Goal: Task Accomplishment & Management: Manage account settings

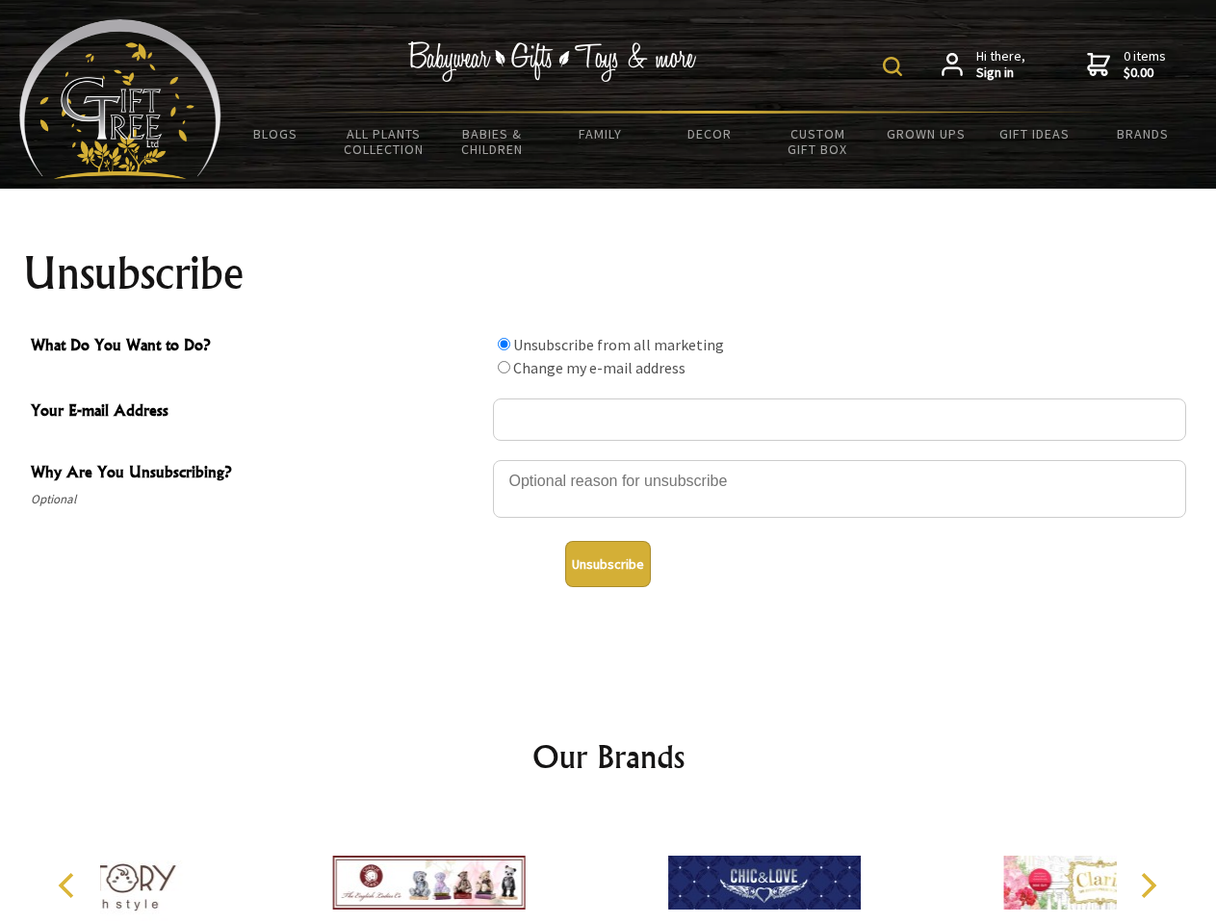
click at [895, 66] on img at bounding box center [892, 66] width 19 height 19
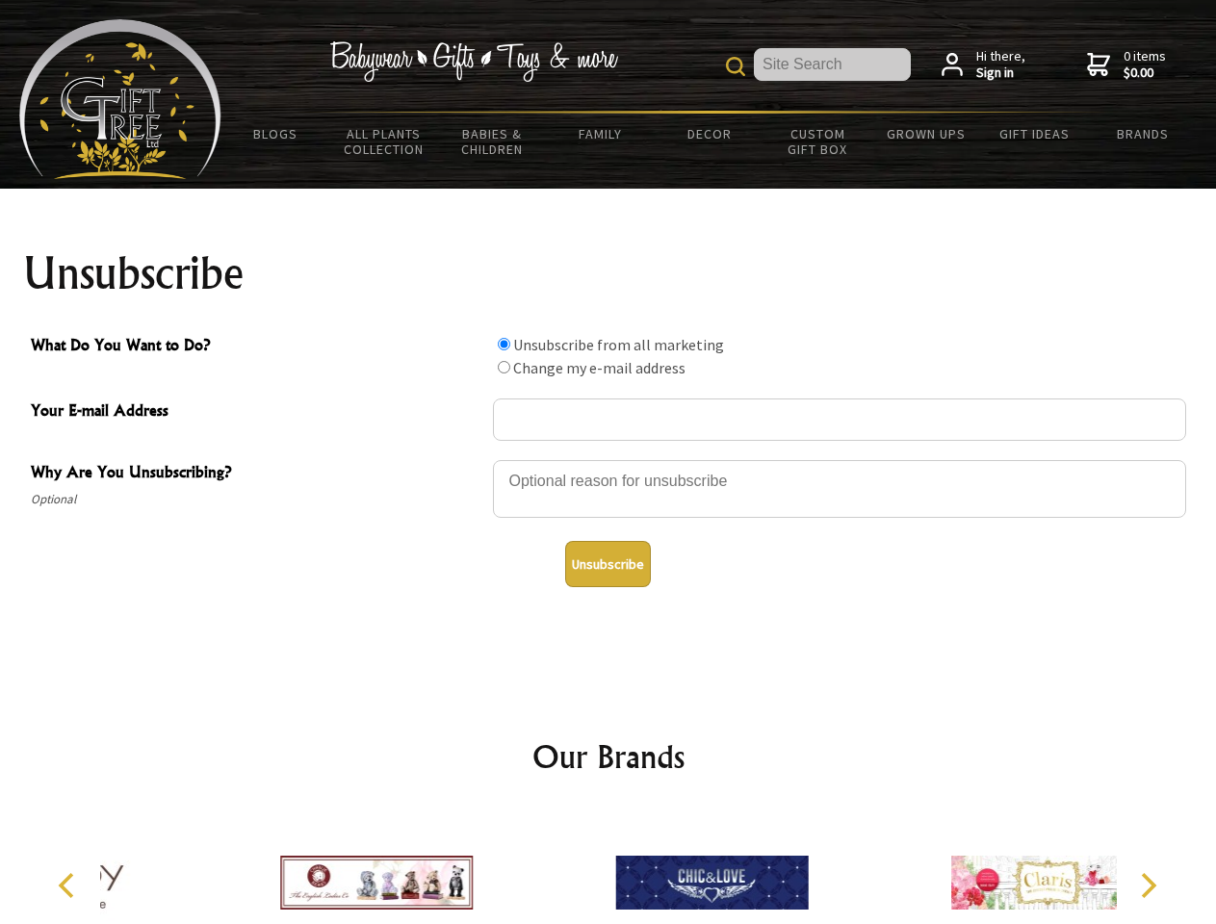
click at [608, 459] on div at bounding box center [839, 491] width 693 height 67
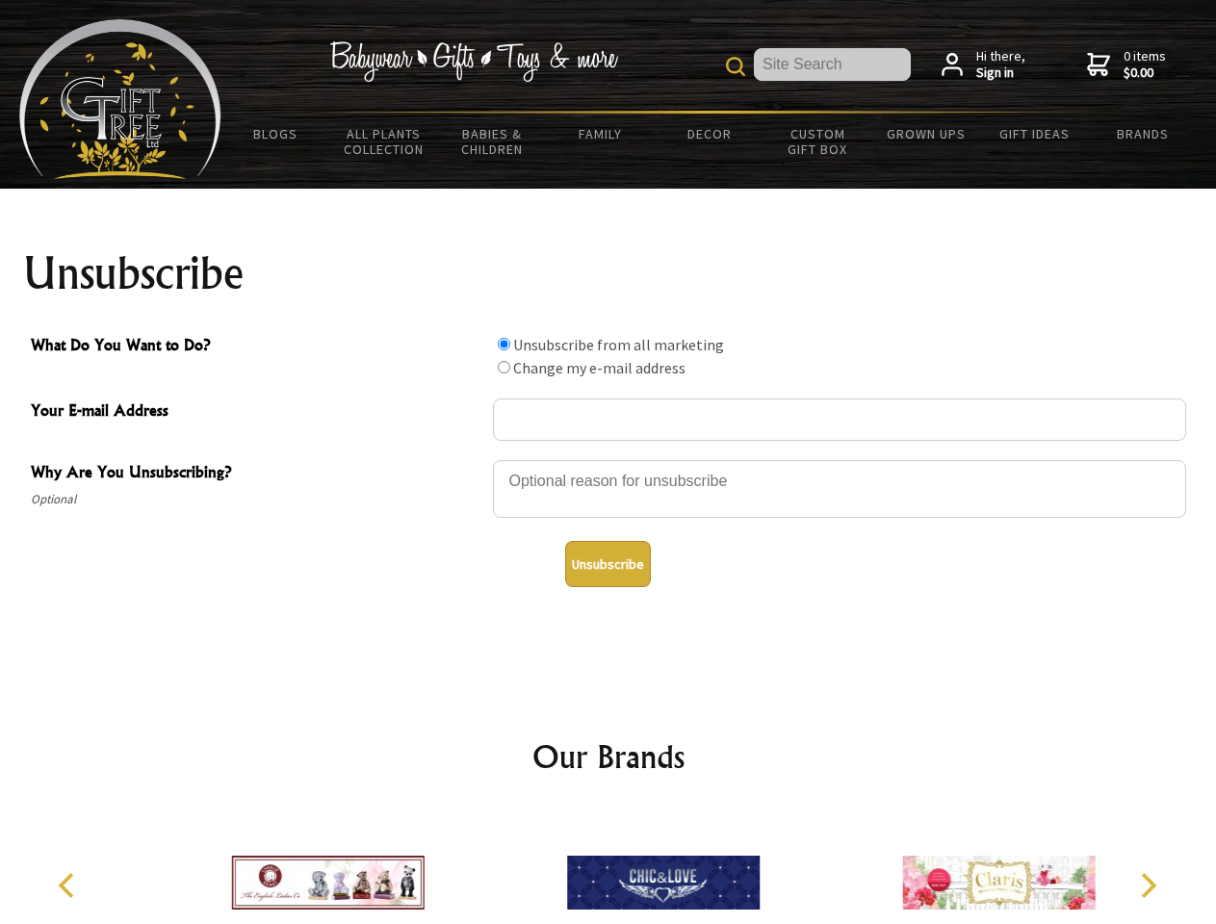
click at [503, 344] on input "What Do You Want to Do?" at bounding box center [504, 344] width 13 height 13
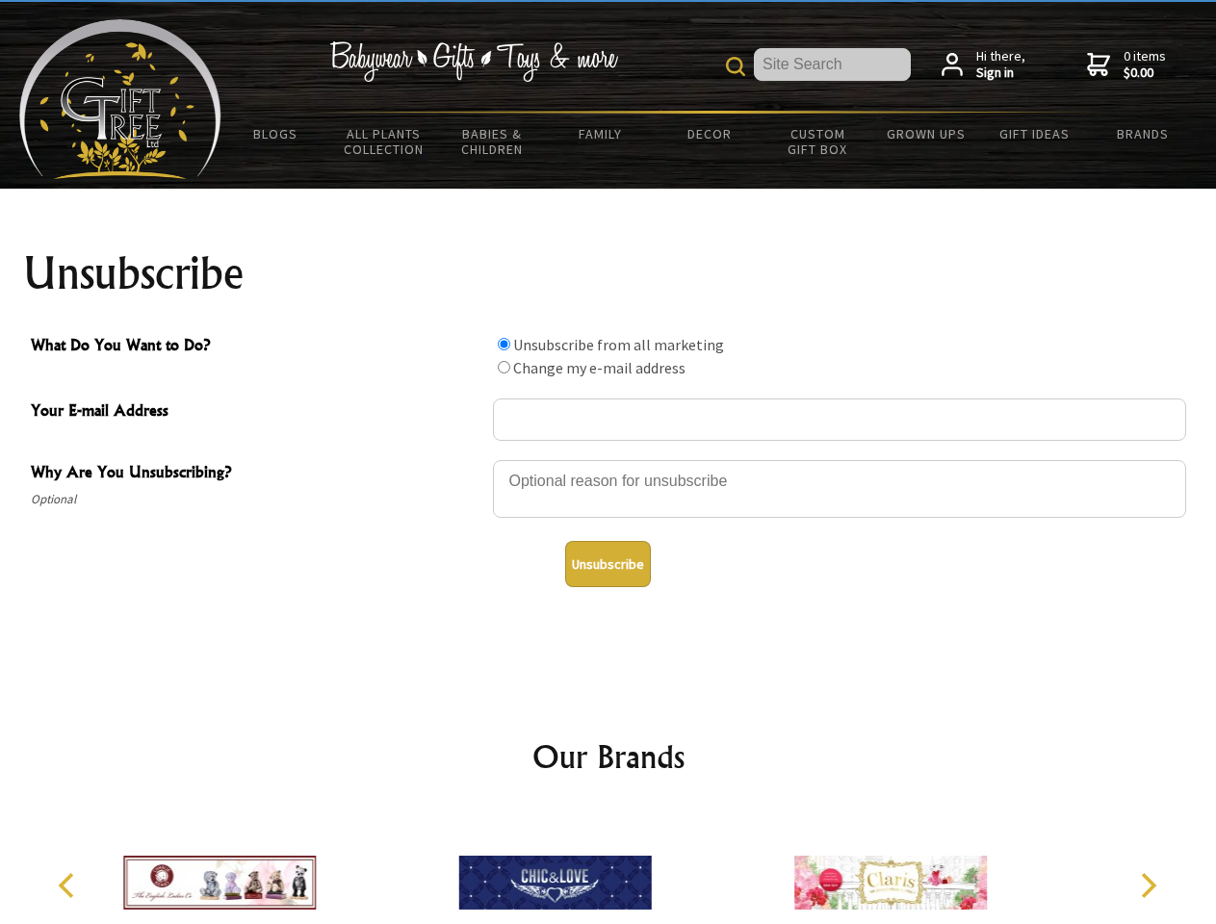
click at [503, 367] on input "What Do You Want to Do?" at bounding box center [504, 367] width 13 height 13
radio input "true"
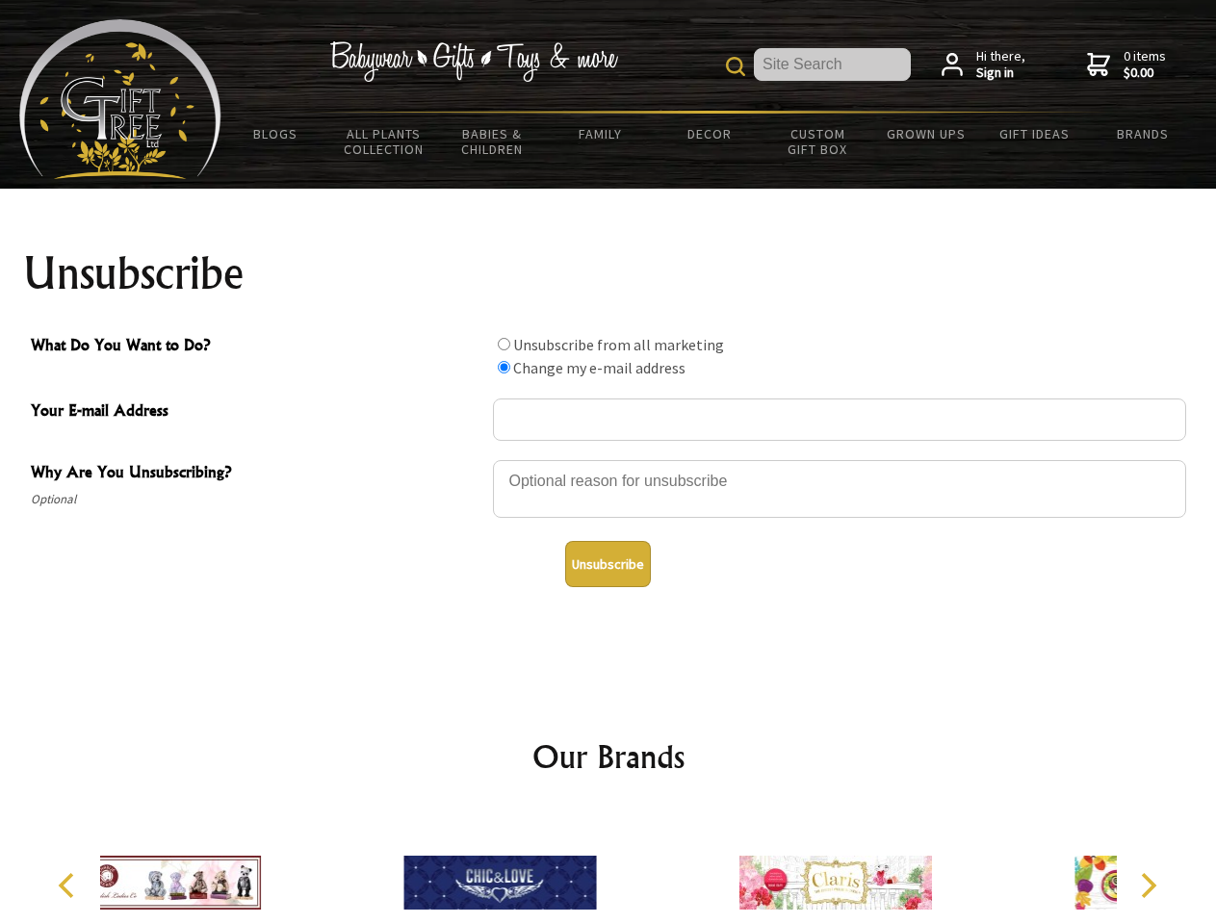
click at [607, 564] on button "Unsubscribe" at bounding box center [608, 564] width 86 height 46
click at [608, 867] on div at bounding box center [499, 886] width 335 height 150
click at [69, 886] on icon "Previous" at bounding box center [68, 885] width 25 height 25
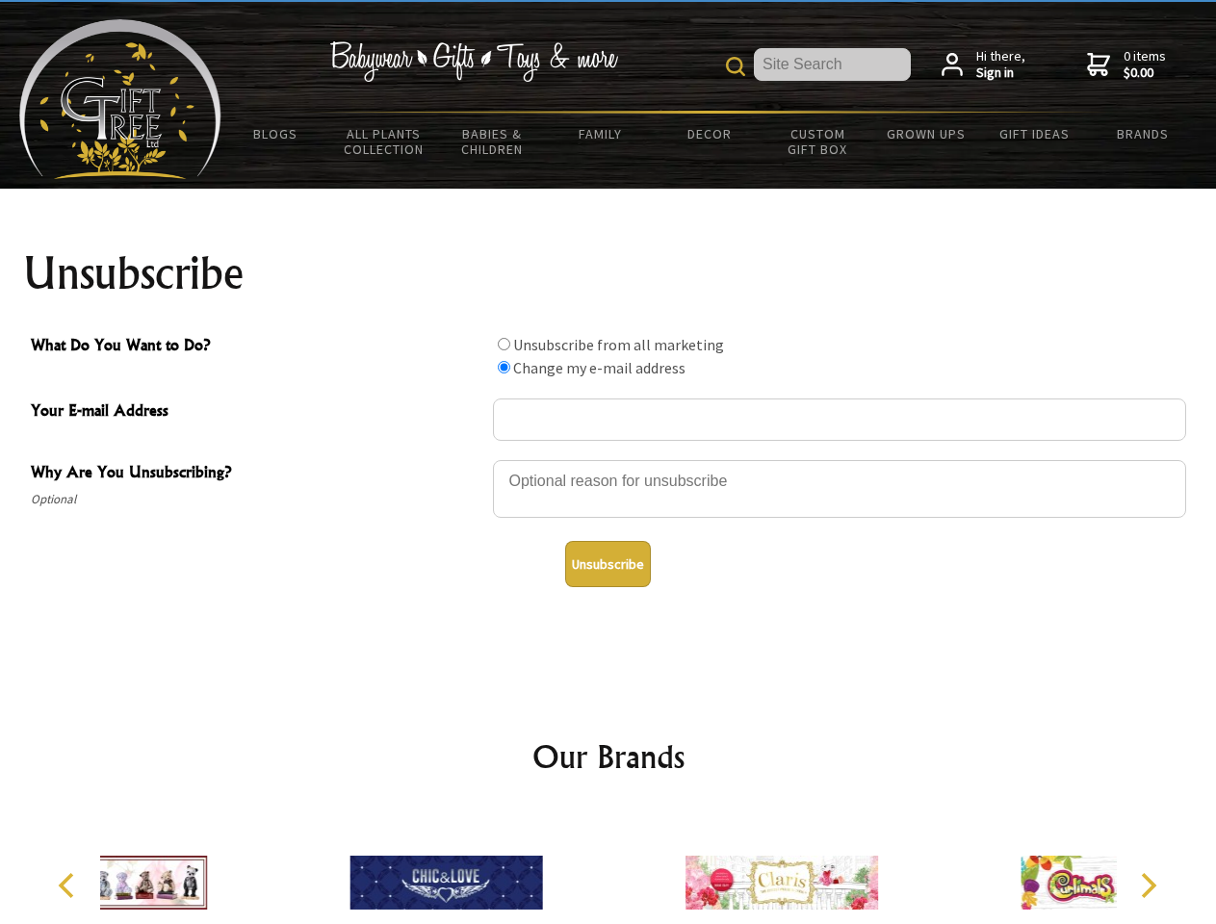
click at [1148, 886] on icon "Next" at bounding box center [1146, 885] width 25 height 25
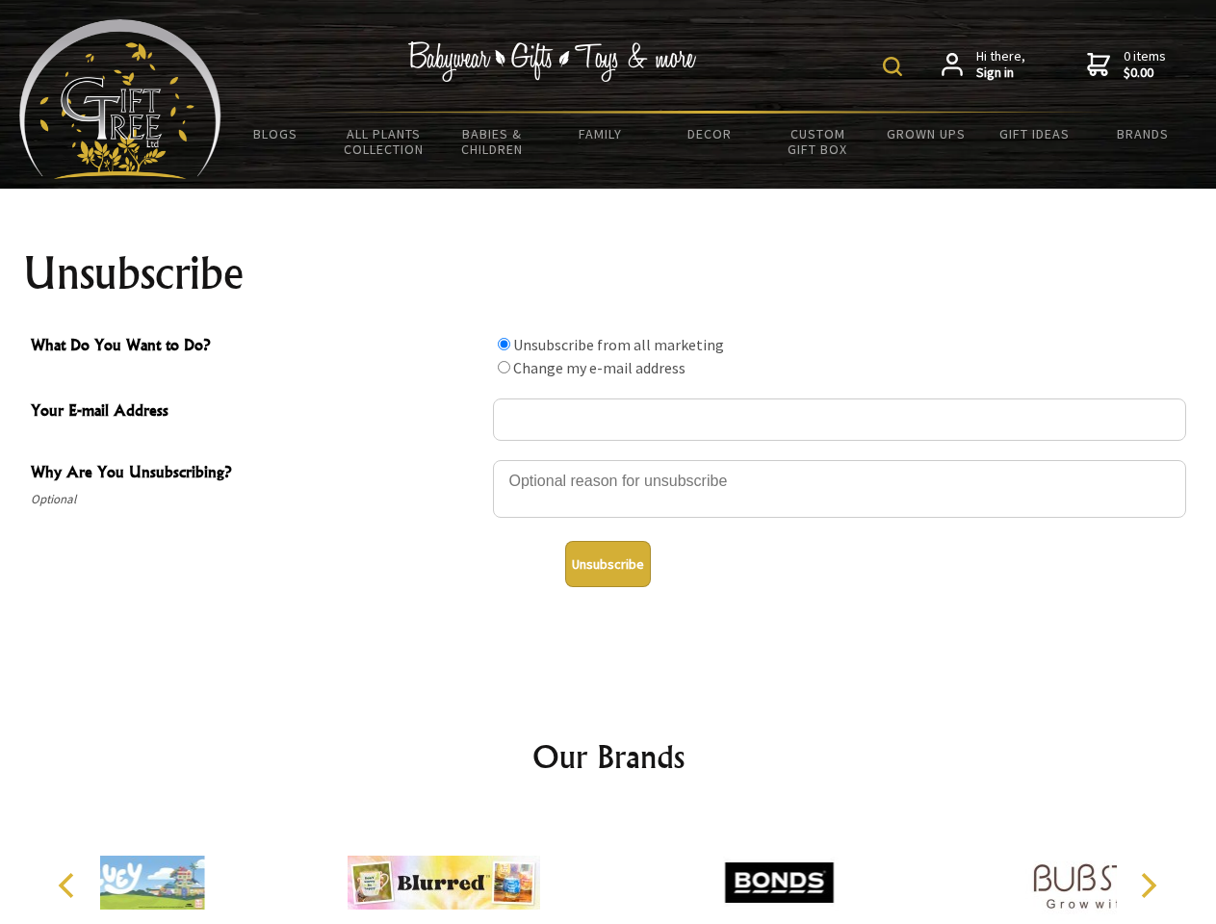
click at [895, 66] on img at bounding box center [892, 66] width 19 height 19
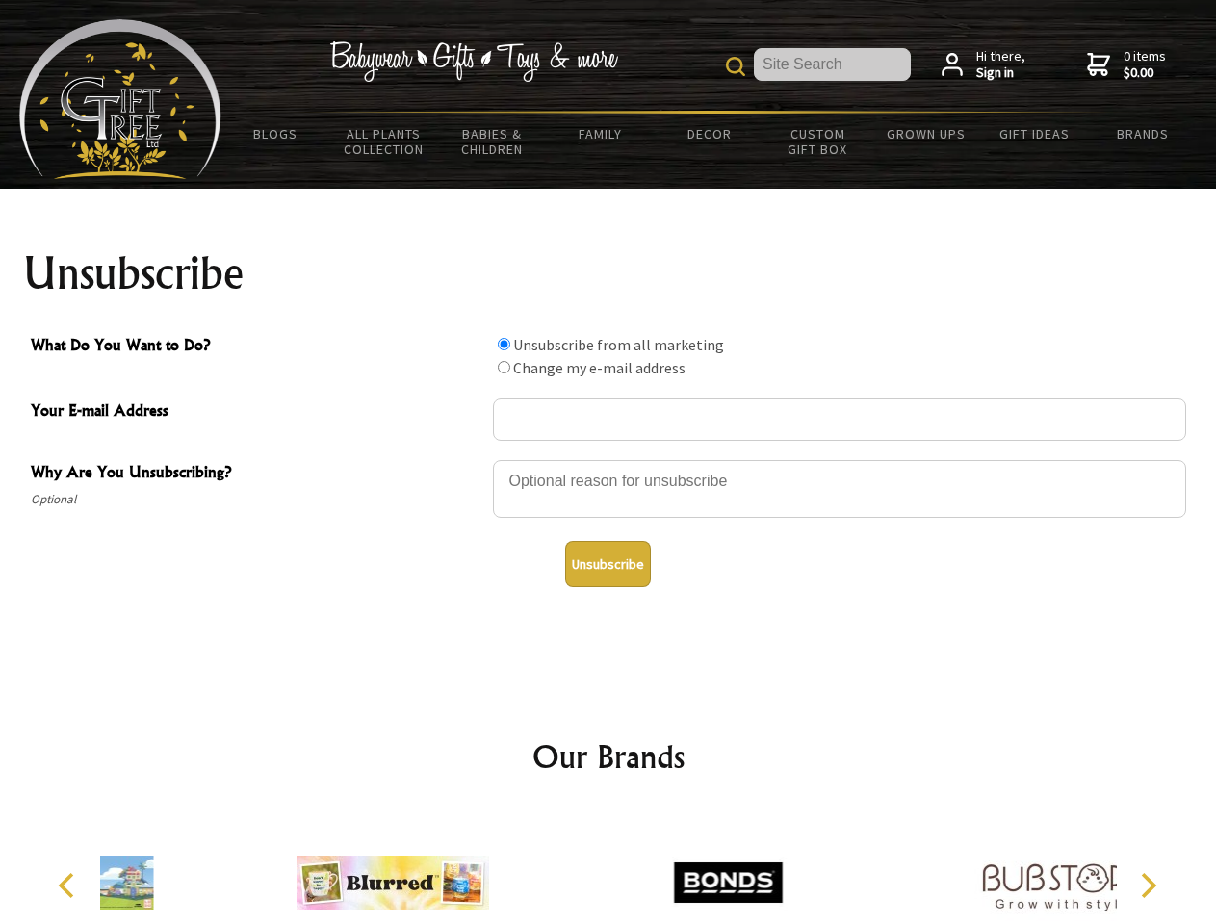
click at [608, 459] on div at bounding box center [839, 491] width 693 height 67
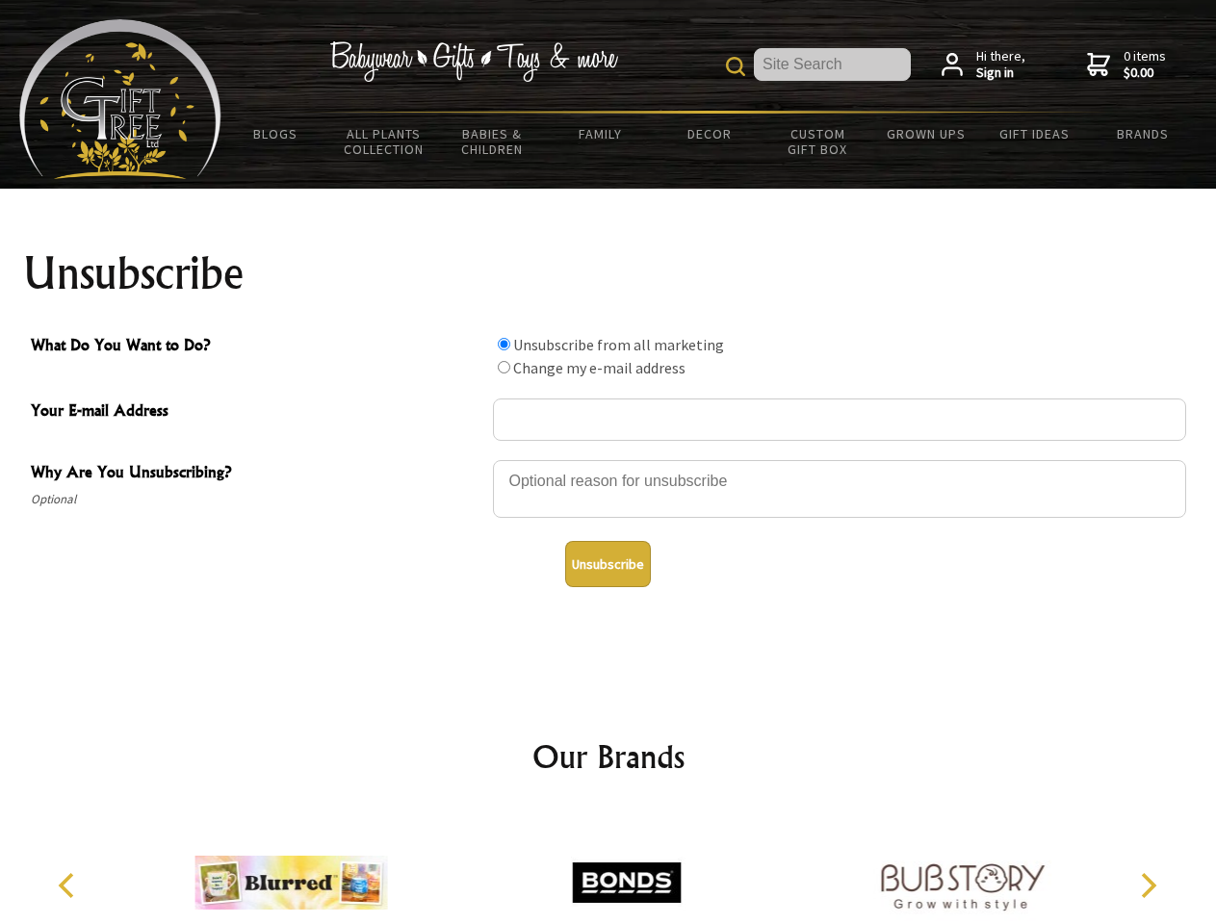
click at [503, 344] on input "What Do You Want to Do?" at bounding box center [504, 344] width 13 height 13
click at [503, 367] on input "What Do You Want to Do?" at bounding box center [504, 367] width 13 height 13
radio input "true"
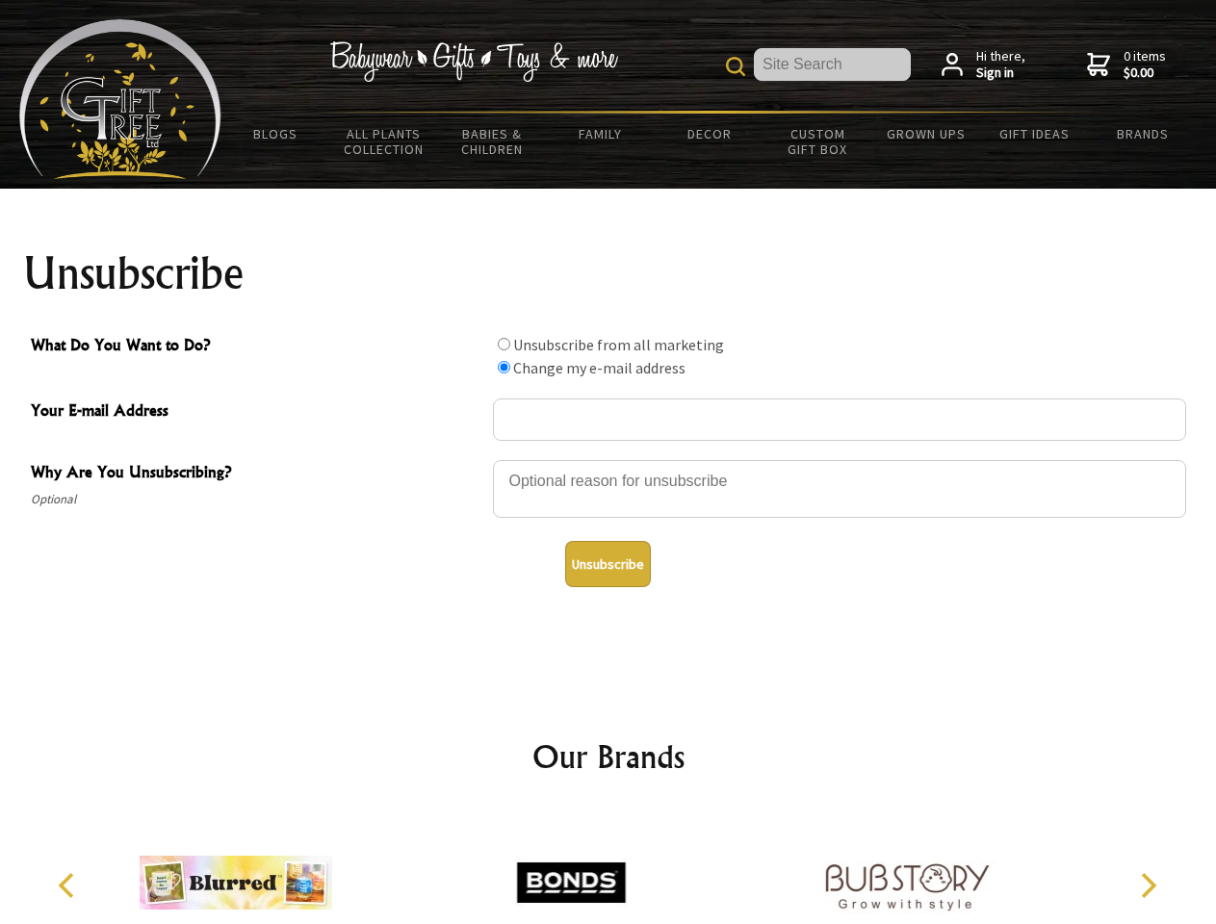
click at [607, 564] on button "Unsubscribe" at bounding box center [608, 564] width 86 height 46
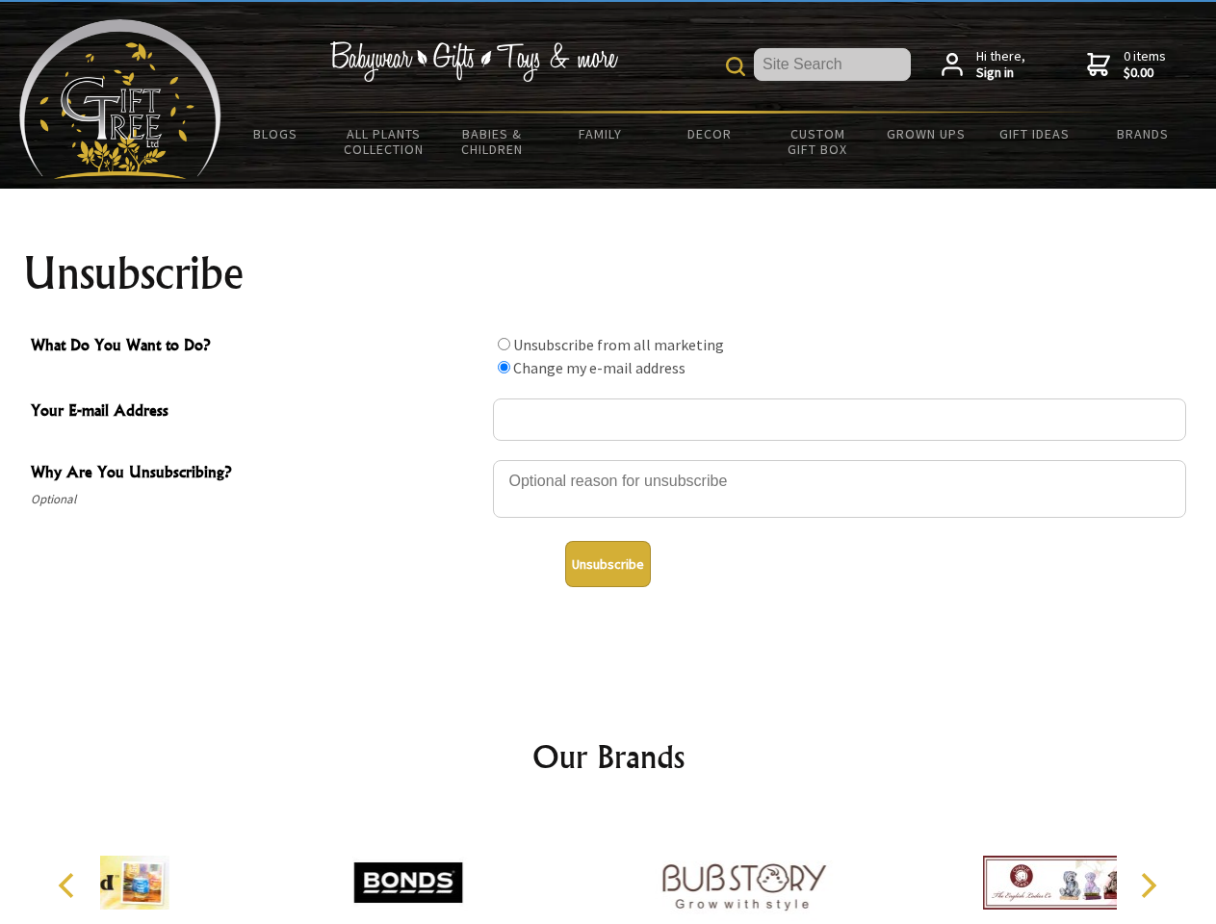
click at [608, 867] on div at bounding box center [743, 886] width 335 height 150
click at [69, 886] on icon "Previous" at bounding box center [68, 885] width 25 height 25
click at [1148, 886] on icon "Next" at bounding box center [1146, 885] width 25 height 25
